Goal: Task Accomplishment & Management: Use online tool/utility

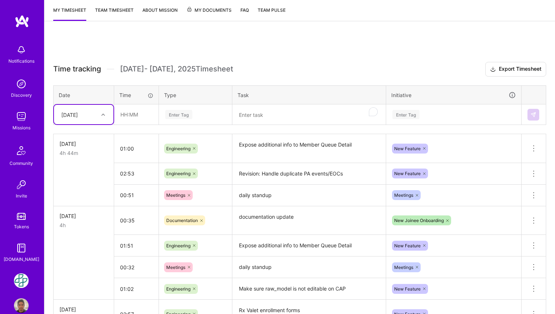
scroll to position [103, 0]
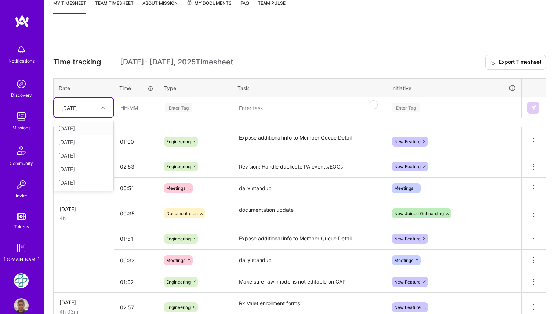
click at [105, 110] on div at bounding box center [103, 108] width 11 height 10
click at [89, 180] on div "[DATE]" at bounding box center [83, 183] width 59 height 14
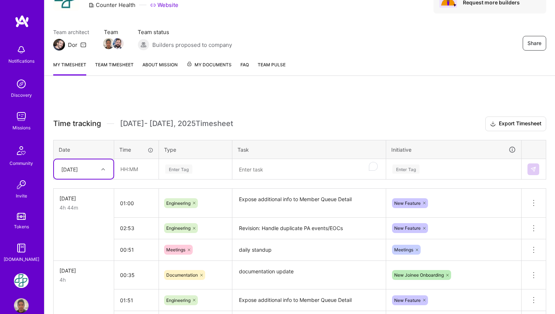
scroll to position [36, 0]
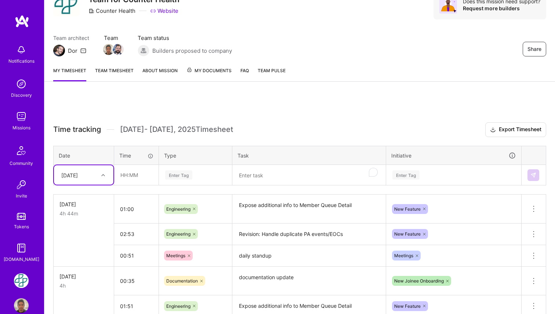
click at [256, 174] on textarea "To enrich screen reader interactions, please activate Accessibility in Grammarl…" at bounding box center [309, 175] width 152 height 19
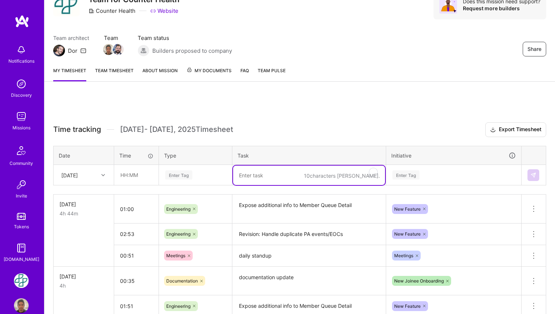
paste textarea "Revision: Handle duplicate PA events/EOCs"
type textarea "Revision: Handle duplicate PA events/EOCs"
click at [191, 175] on div "Enter Tag" at bounding box center [178, 174] width 27 height 11
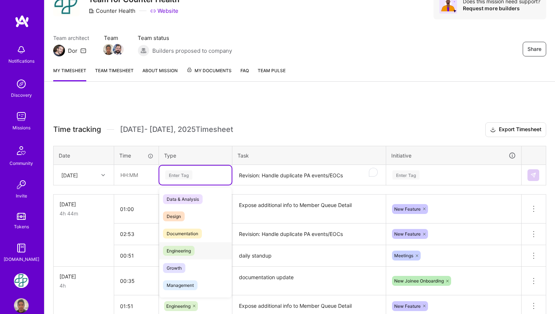
click at [198, 251] on div "Engineering" at bounding box center [195, 250] width 72 height 17
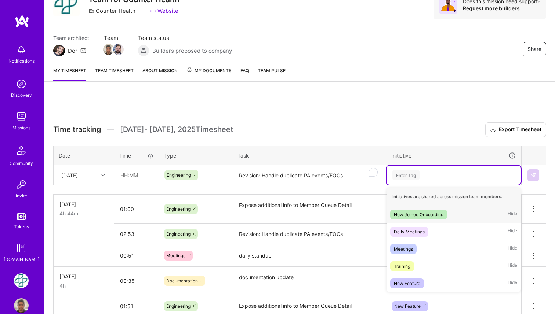
click at [408, 175] on div "Enter Tag" at bounding box center [405, 174] width 27 height 11
click at [409, 281] on div "New Feature" at bounding box center [407, 284] width 26 height 8
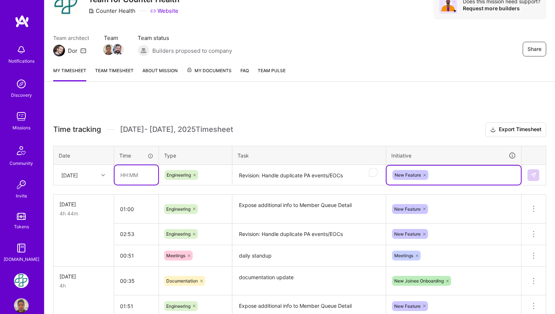
click at [131, 179] on input "text" at bounding box center [136, 174] width 44 height 19
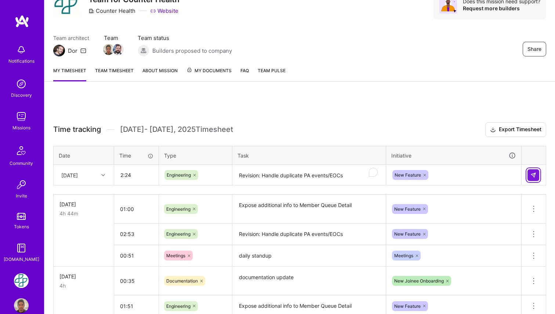
type input "02:24"
click at [530, 173] on img at bounding box center [533, 175] width 6 height 6
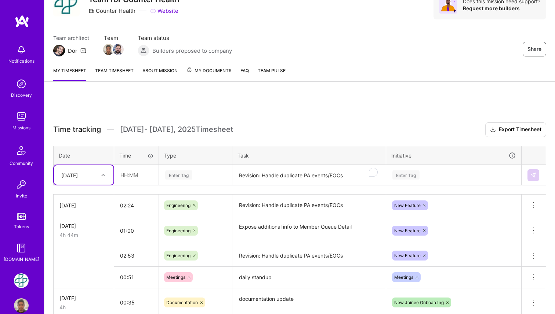
click at [268, 176] on textarea "Revision: Handle duplicate PA events/EOCs" at bounding box center [309, 175] width 152 height 19
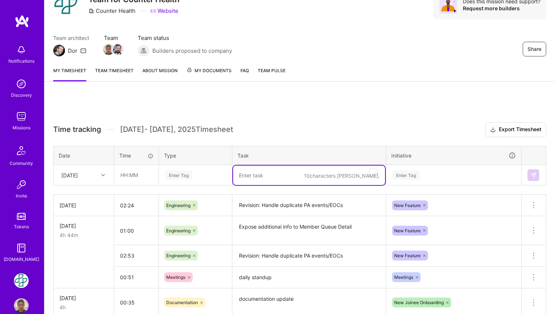
paste textarea "FE incorrectly showing no savings available"
type textarea "FE incorrectly showing no savings available"
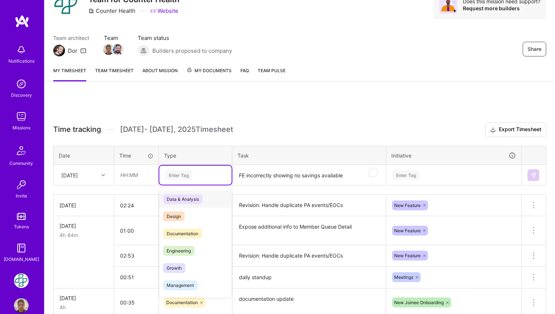
click at [197, 175] on div "Enter Tag" at bounding box center [195, 175] width 62 height 9
click at [189, 252] on span "Engineering" at bounding box center [179, 251] width 32 height 10
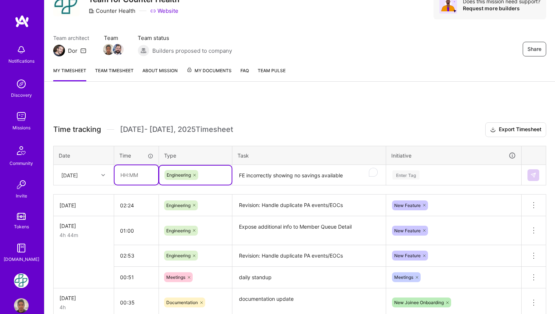
click at [142, 172] on input "text" at bounding box center [136, 174] width 44 height 19
type input "5"
type input "00:53"
click at [425, 173] on div "Enter Tag" at bounding box center [453, 175] width 124 height 9
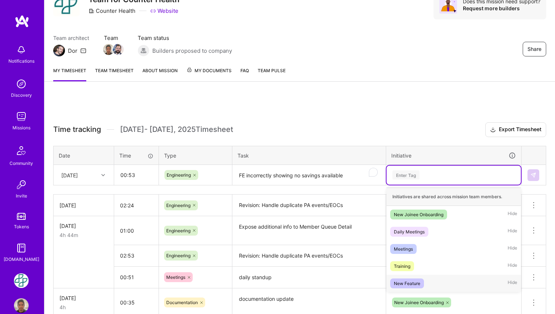
click at [408, 281] on div "New Feature" at bounding box center [407, 284] width 26 height 8
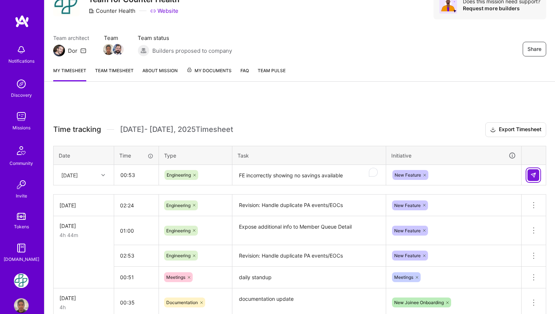
click at [534, 175] on img at bounding box center [533, 175] width 6 height 6
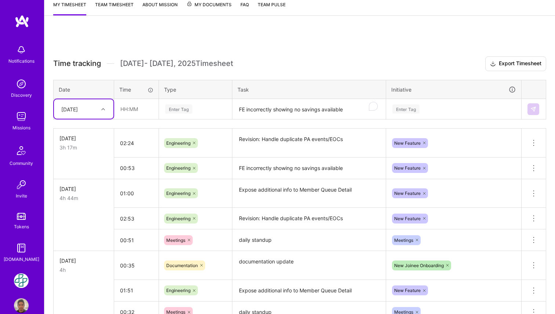
scroll to position [94, 0]
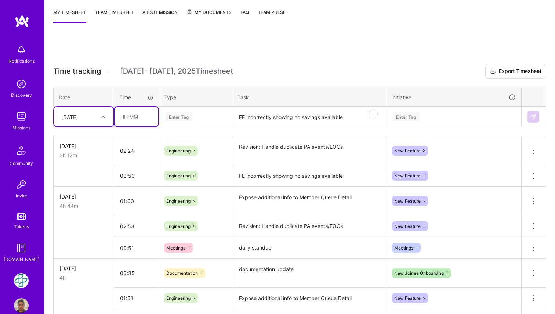
click at [121, 117] on input "text" at bounding box center [136, 116] width 44 height 19
type input "00:47"
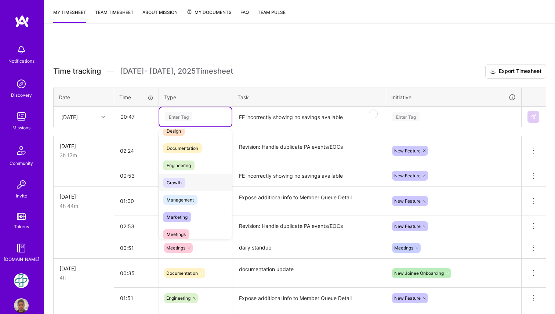
scroll to position [35, 0]
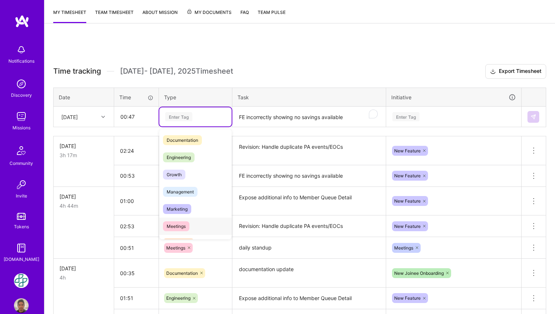
click at [194, 223] on div "Meetings" at bounding box center [195, 226] width 72 height 17
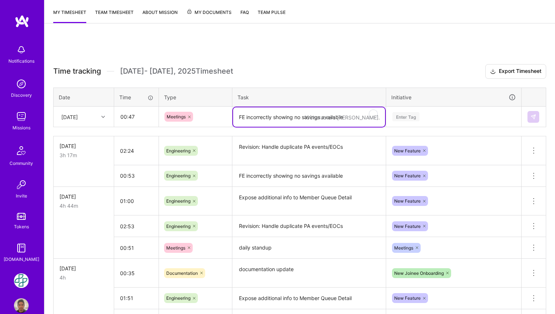
click at [262, 121] on textarea "FE incorrectly showing no savings available" at bounding box center [309, 116] width 152 height 19
paste textarea "daily standup"
type textarea "daily standup"
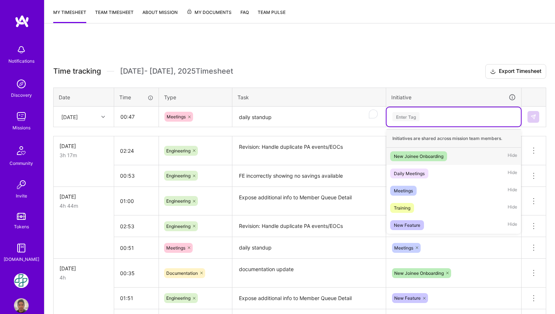
click at [408, 117] on div "Enter Tag" at bounding box center [405, 116] width 27 height 11
click at [425, 187] on div "Meetings Hide" at bounding box center [453, 190] width 134 height 17
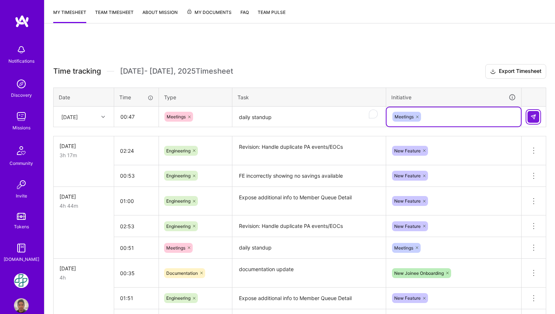
click at [534, 118] on img at bounding box center [533, 117] width 6 height 6
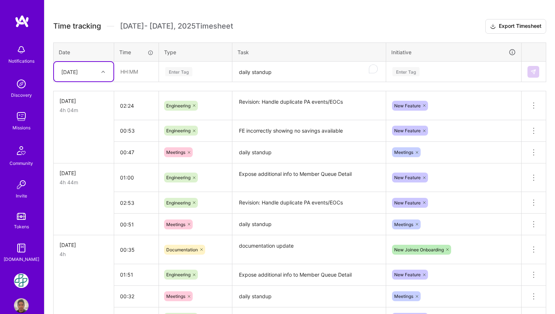
scroll to position [0, 0]
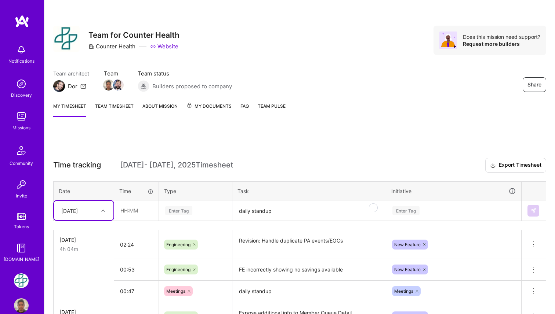
click at [125, 110] on link "Team timesheet" at bounding box center [114, 109] width 39 height 15
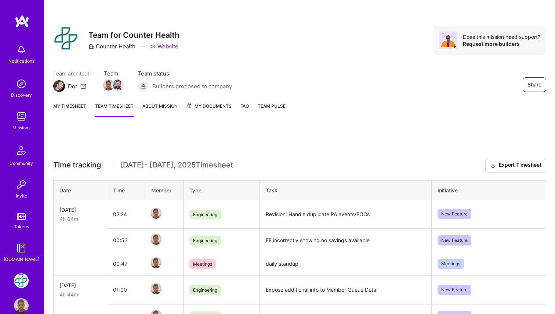
click at [77, 106] on link "My timesheet" at bounding box center [69, 109] width 33 height 15
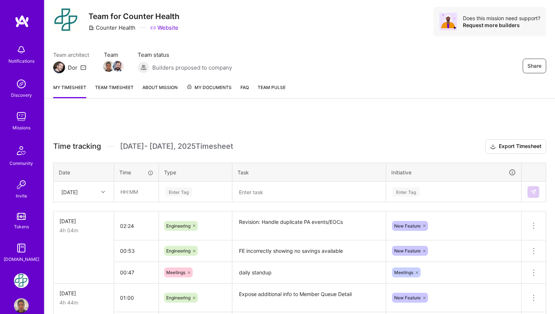
scroll to position [18, 0]
click at [117, 91] on link "Team timesheet" at bounding box center [114, 91] width 39 height 15
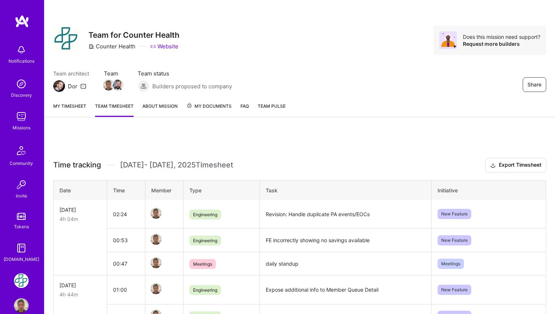
click at [211, 108] on span "My Documents" at bounding box center [208, 106] width 45 height 8
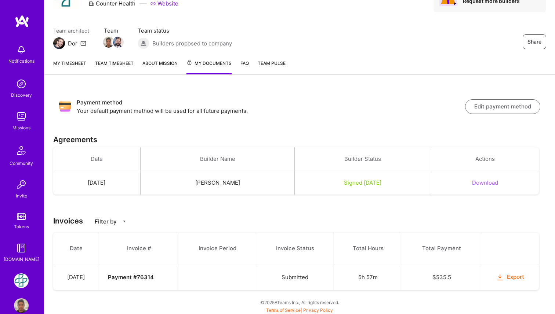
scroll to position [44, 0]
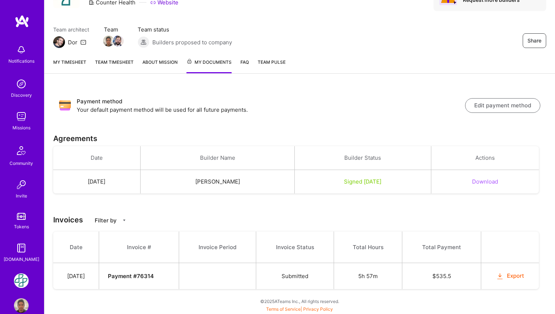
click at [71, 64] on link "My timesheet" at bounding box center [69, 65] width 33 height 15
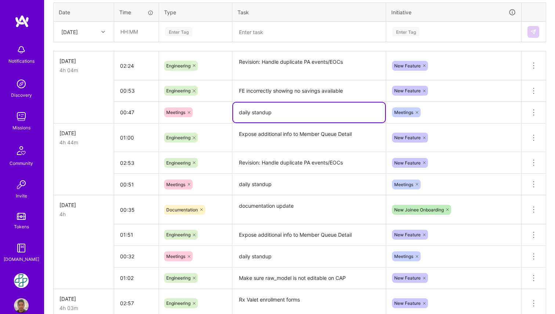
scroll to position [132, 0]
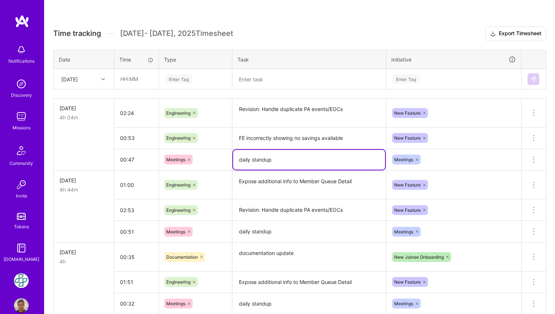
click at [266, 36] on h3 "Time tracking [DATE] - [DATE] Timesheet Export Timesheet" at bounding box center [299, 33] width 493 height 15
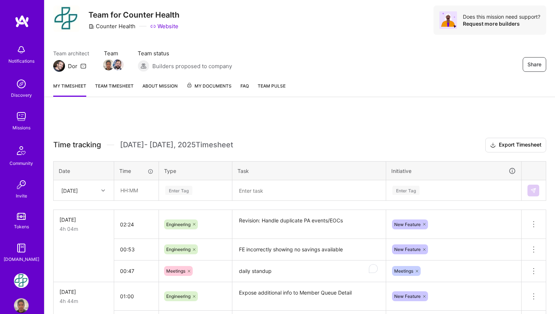
scroll to position [0, 0]
